Goal: Task Accomplishment & Management: Use online tool/utility

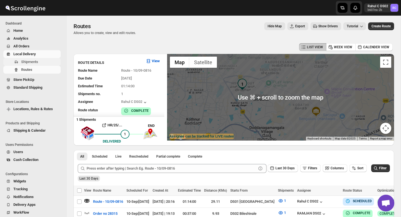
click at [20, 62] on button "Shipments" at bounding box center [31, 62] width 57 height 8
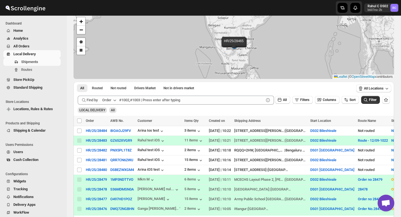
scroll to position [29, 0]
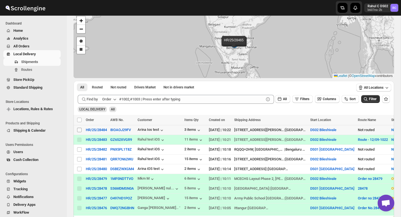
click at [79, 129] on input "Select shipment" at bounding box center [79, 130] width 4 height 4
checkbox input "true"
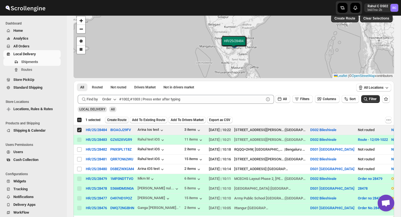
click at [112, 120] on span "Create Route" at bounding box center [116, 120] width 19 height 4
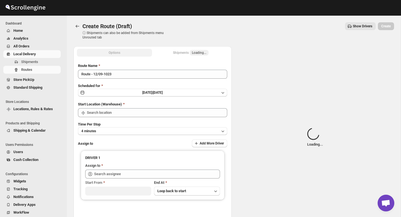
type input "DS02 Bileshivale"
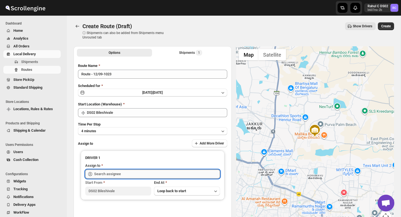
click at [120, 176] on input "text" at bounding box center [157, 173] width 126 height 9
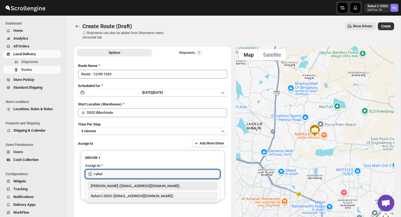
click at [128, 197] on div "Rahul C DS02 ([EMAIL_ADDRESS][DOMAIN_NAME])" at bounding box center [153, 196] width 124 height 6
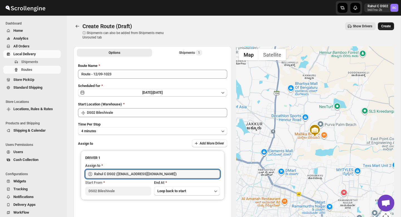
type input "Rahul C DS02 ([EMAIL_ADDRESS][DOMAIN_NAME])"
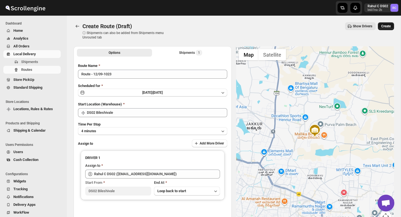
click at [391, 29] on button "Create" at bounding box center [386, 26] width 16 height 8
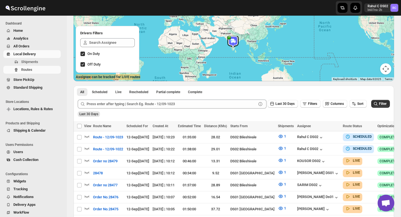
scroll to position [59, 0]
